Goal: Task Accomplishment & Management: Manage account settings

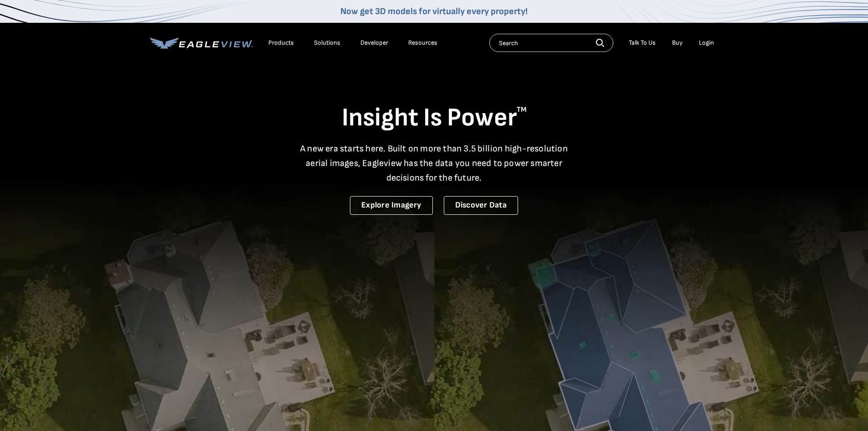
click at [708, 41] on div "Login" at bounding box center [706, 43] width 15 height 8
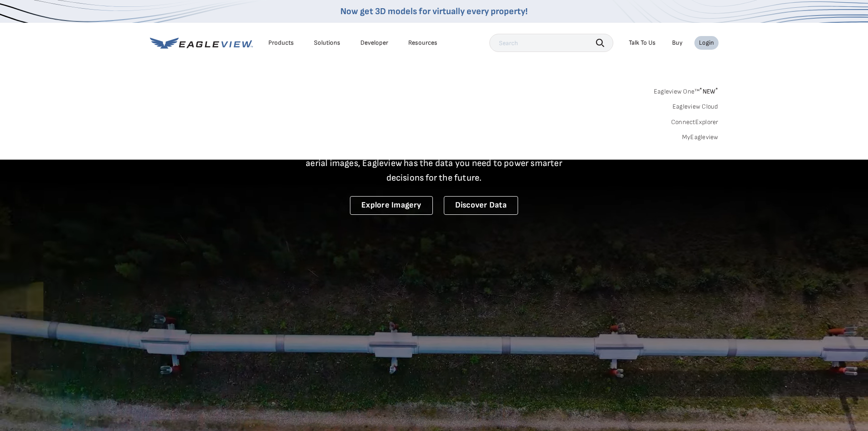
click at [694, 134] on link "MyEagleview" at bounding box center [700, 137] width 36 height 8
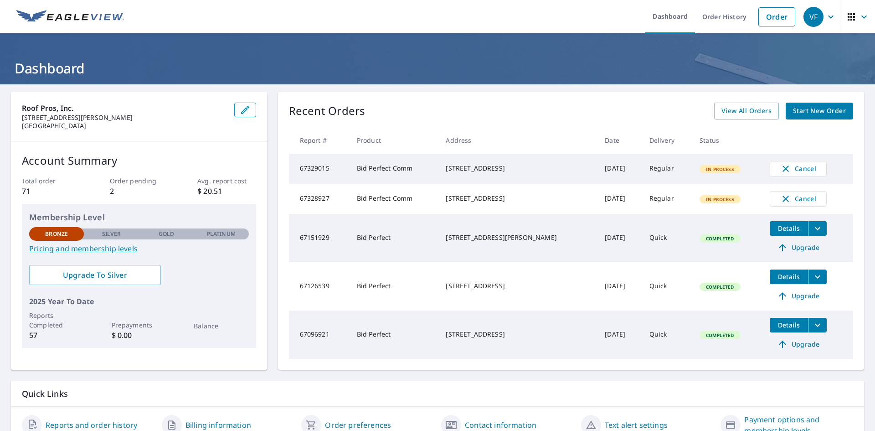
click at [846, 17] on icon "button" at bounding box center [851, 16] width 11 height 11
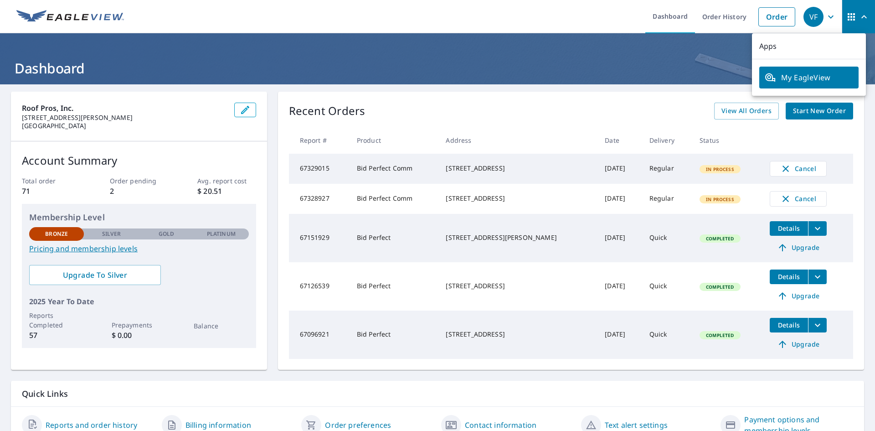
click at [846, 12] on icon "button" at bounding box center [851, 16] width 11 height 11
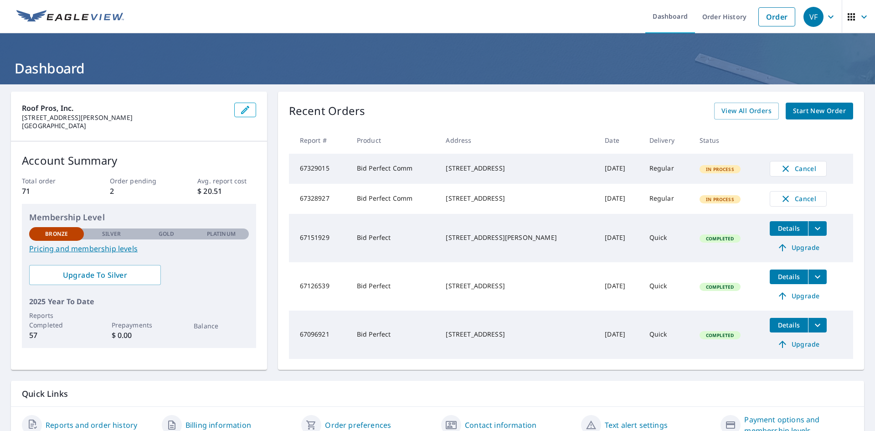
click at [846, 15] on icon "button" at bounding box center [851, 16] width 11 height 11
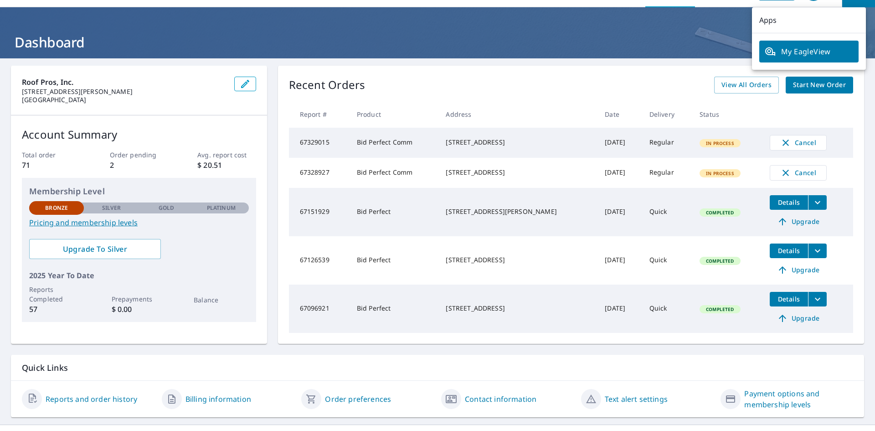
scroll to position [48, 0]
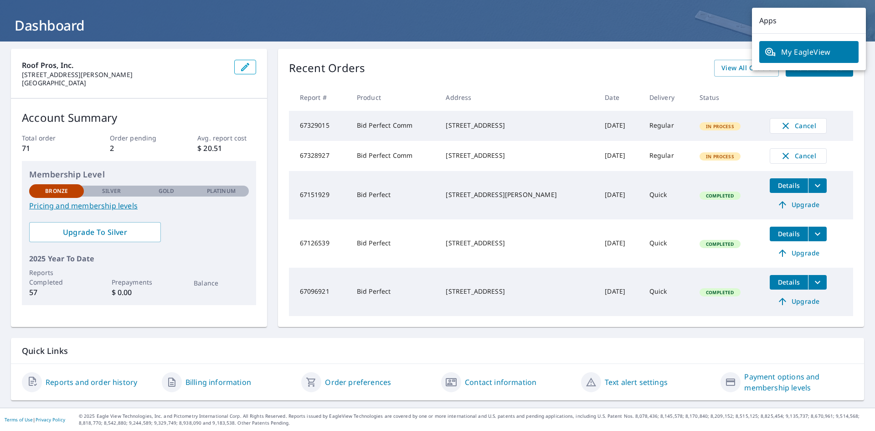
click at [507, 382] on link "Contact information" at bounding box center [501, 381] width 72 height 11
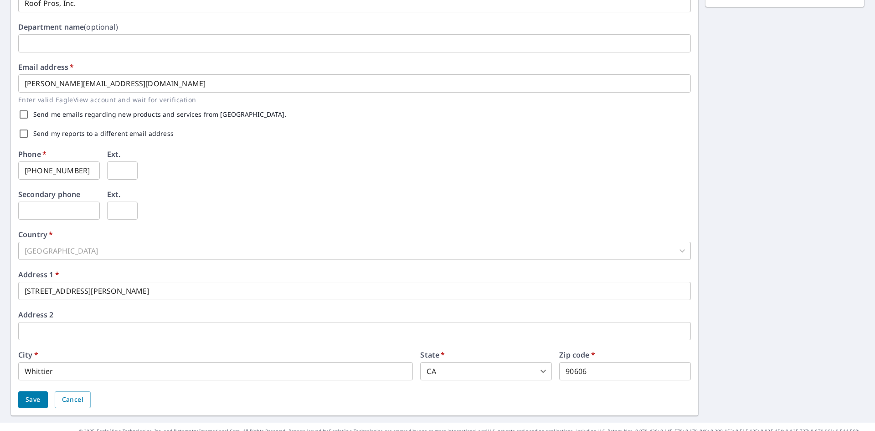
scroll to position [211, 0]
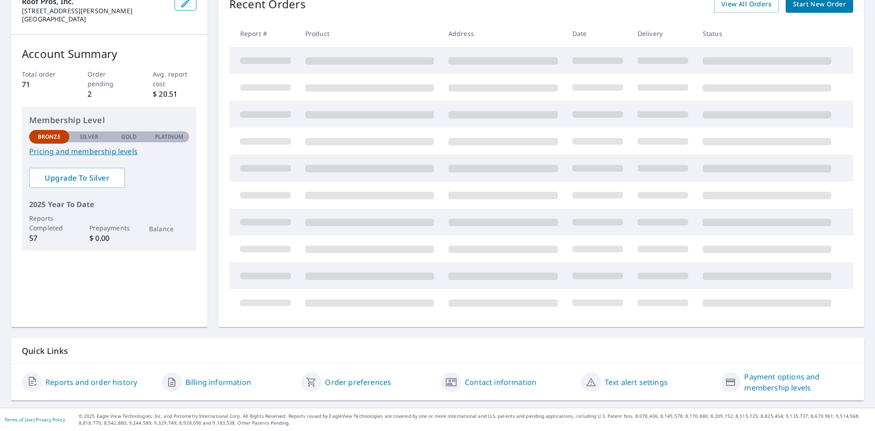
scroll to position [48, 0]
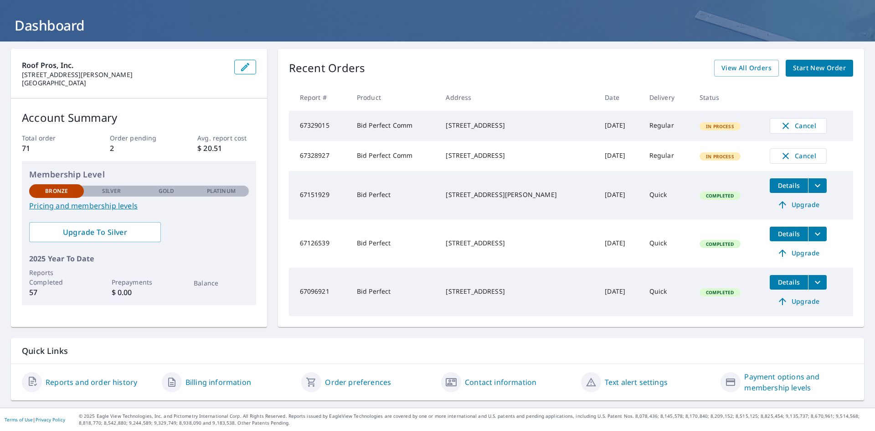
click at [88, 384] on link "Reports and order history" at bounding box center [92, 381] width 92 height 11
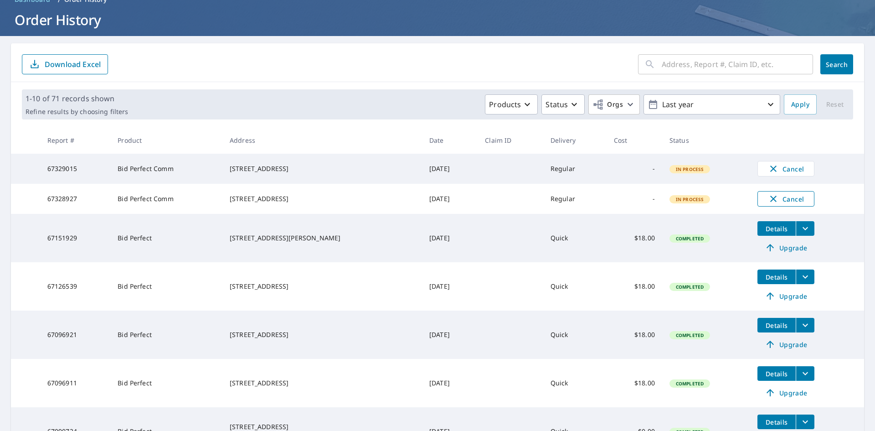
click at [768, 200] on icon "button" at bounding box center [773, 198] width 11 height 11
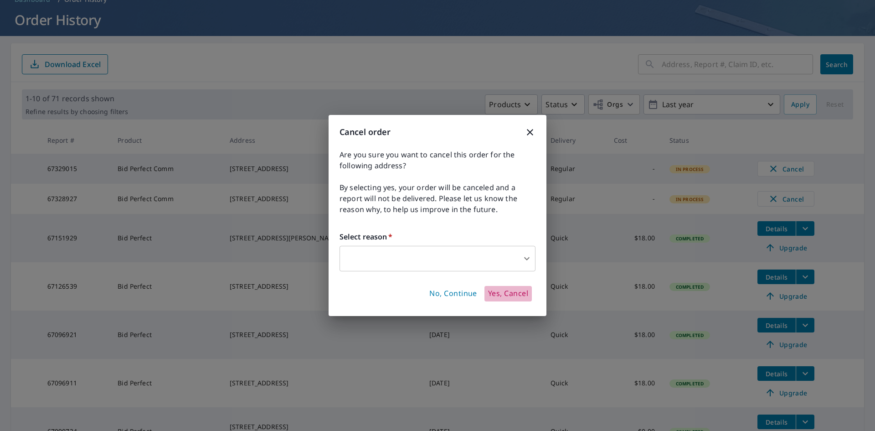
click at [506, 290] on span "Yes, Cancel" at bounding box center [508, 293] width 40 height 10
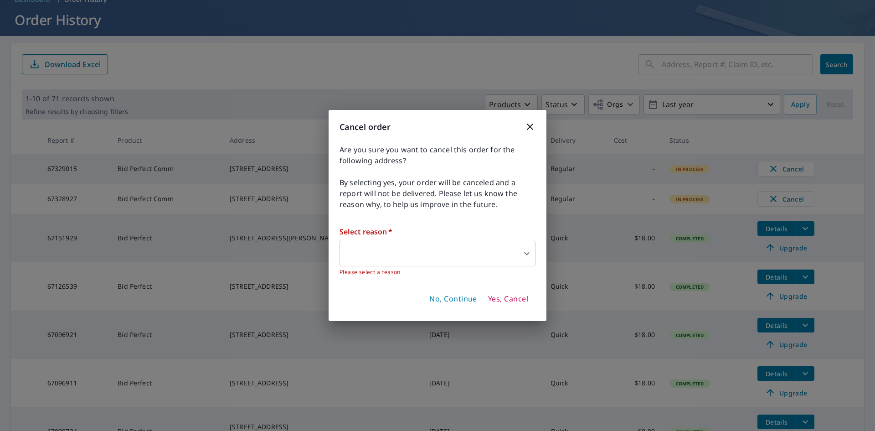
click at [384, 250] on body "VF VF Dashboard Order History Order VF Dashboard / Order History Order History …" at bounding box center [437, 215] width 875 height 431
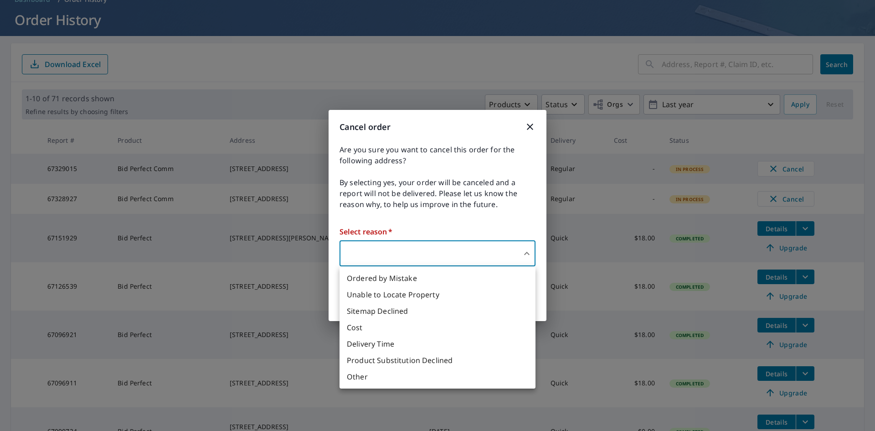
click at [377, 344] on li "Delivery Time" at bounding box center [438, 343] width 196 height 16
type input "34"
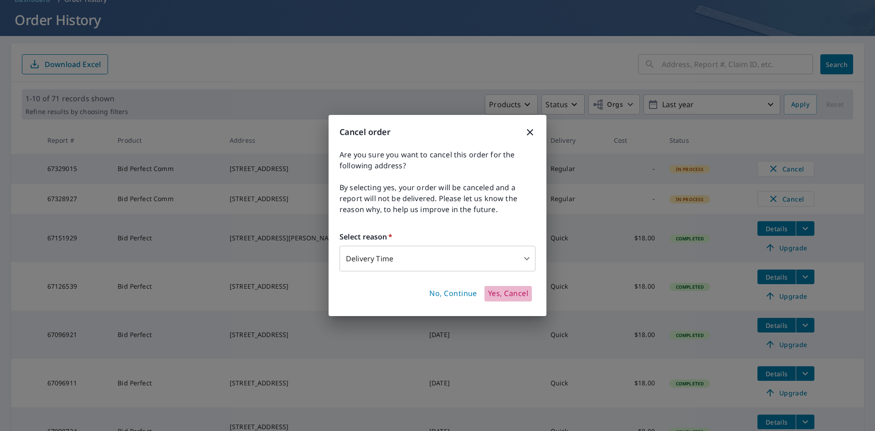
click at [494, 289] on span "Yes, Cancel" at bounding box center [508, 293] width 40 height 10
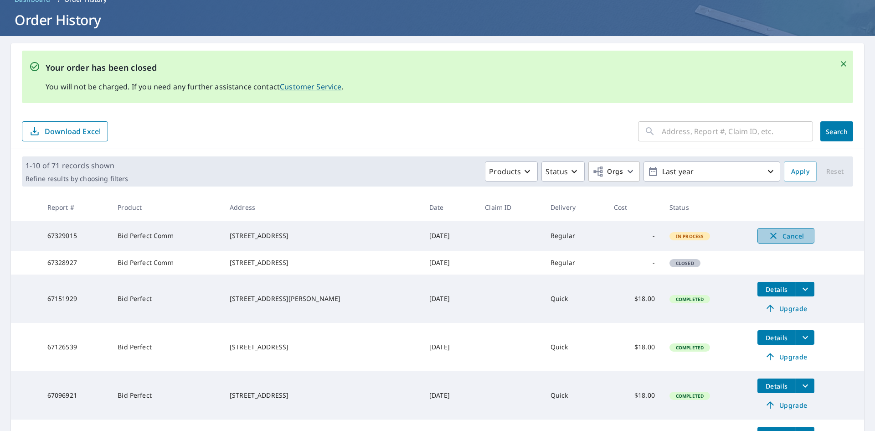
click at [778, 235] on span "Cancel" at bounding box center [786, 235] width 38 height 11
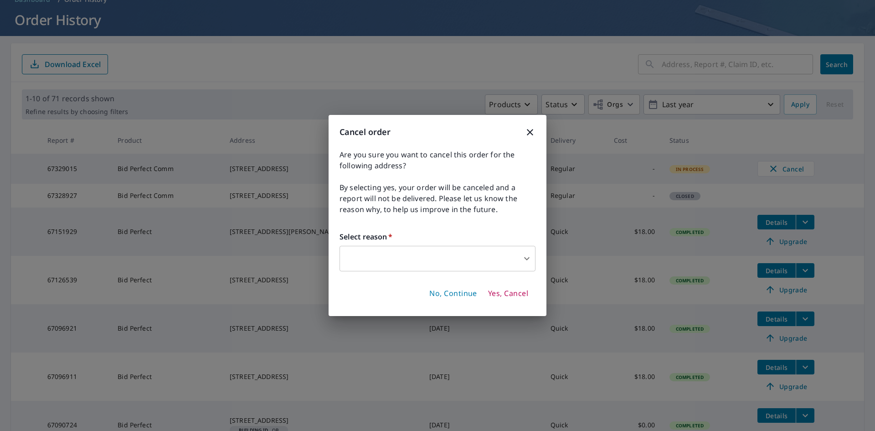
click at [508, 288] on span "Yes, Cancel" at bounding box center [508, 293] width 40 height 10
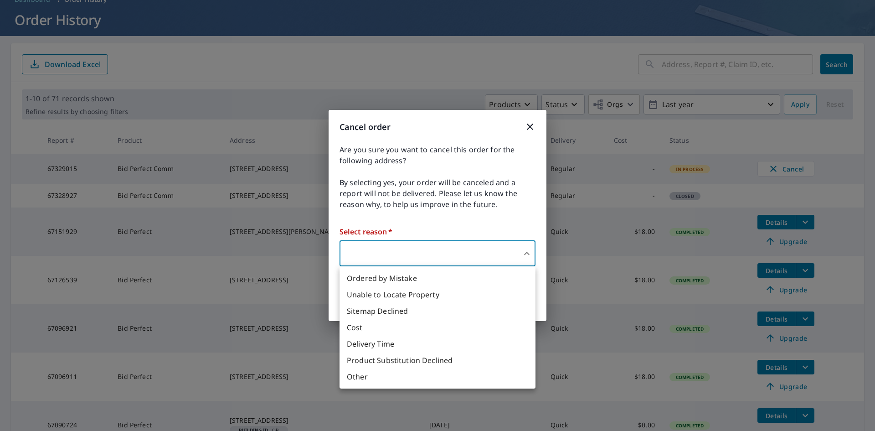
click at [367, 247] on body "VF VF Dashboard Order History Order VF Dashboard / Order History Order History …" at bounding box center [437, 215] width 875 height 431
click at [383, 340] on li "Delivery Time" at bounding box center [438, 343] width 196 height 16
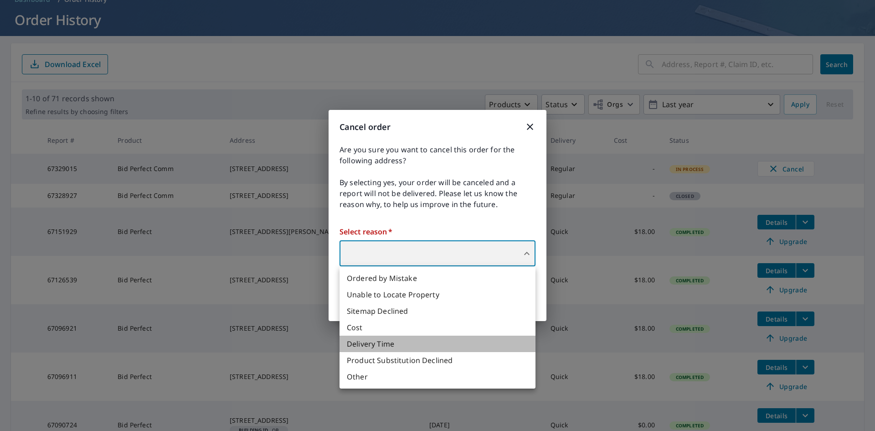
type input "34"
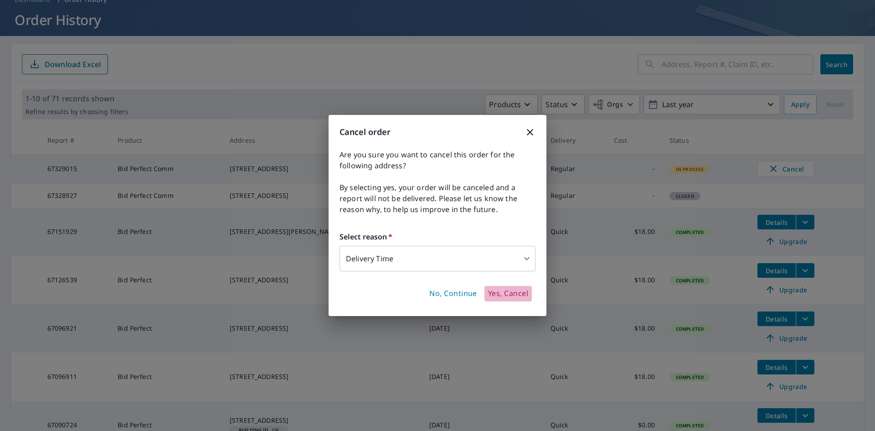
click at [505, 293] on span "Yes, Cancel" at bounding box center [508, 293] width 40 height 10
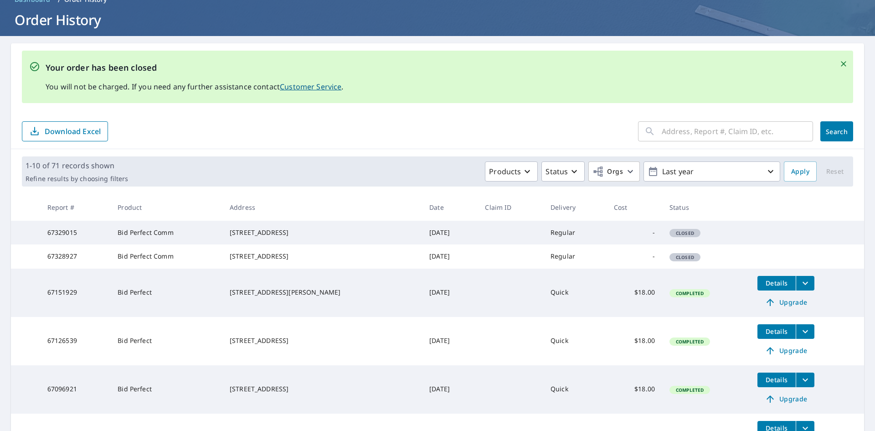
click at [307, 87] on link "Customer Service" at bounding box center [311, 87] width 62 height 10
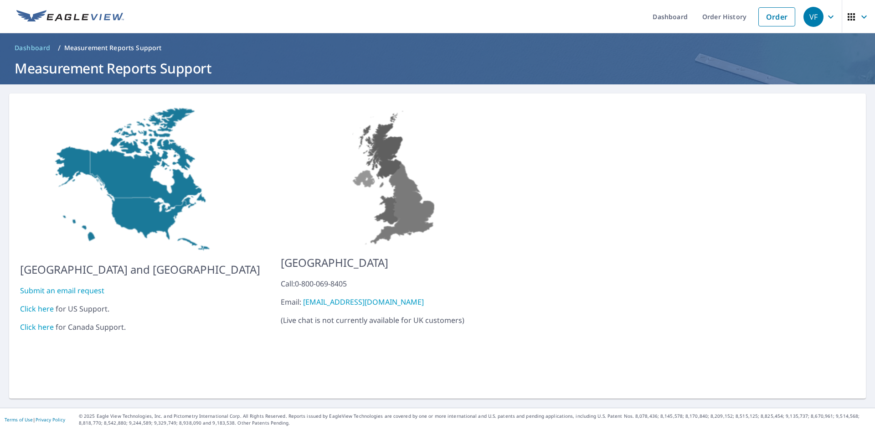
click at [46, 304] on link "Click here" at bounding box center [37, 309] width 34 height 10
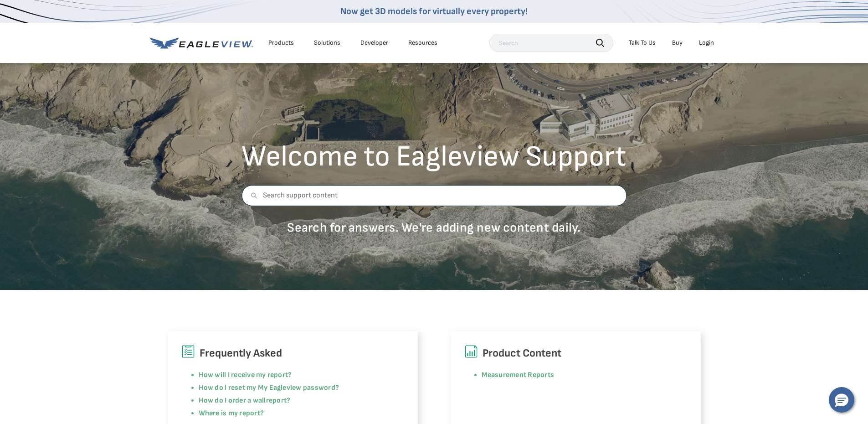
click at [313, 200] on input "text" at bounding box center [434, 195] width 385 height 21
click at [298, 199] on input "text" at bounding box center [434, 195] width 385 height 21
type input "k"
